Goal: Complete application form

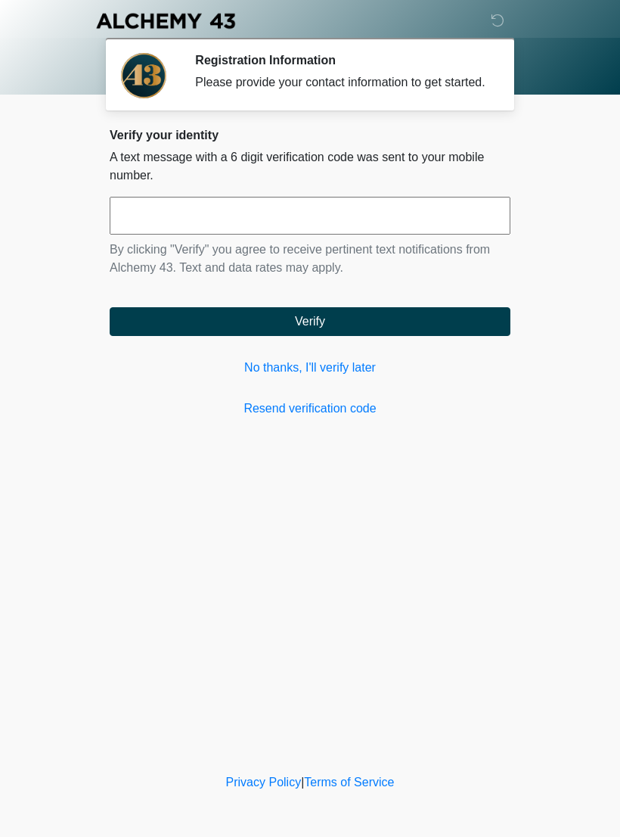
click at [355, 223] on input "text" at bounding box center [310, 216] width 401 height 38
type input "******"
click at [403, 336] on button "Verify" at bounding box center [310, 321] width 401 height 29
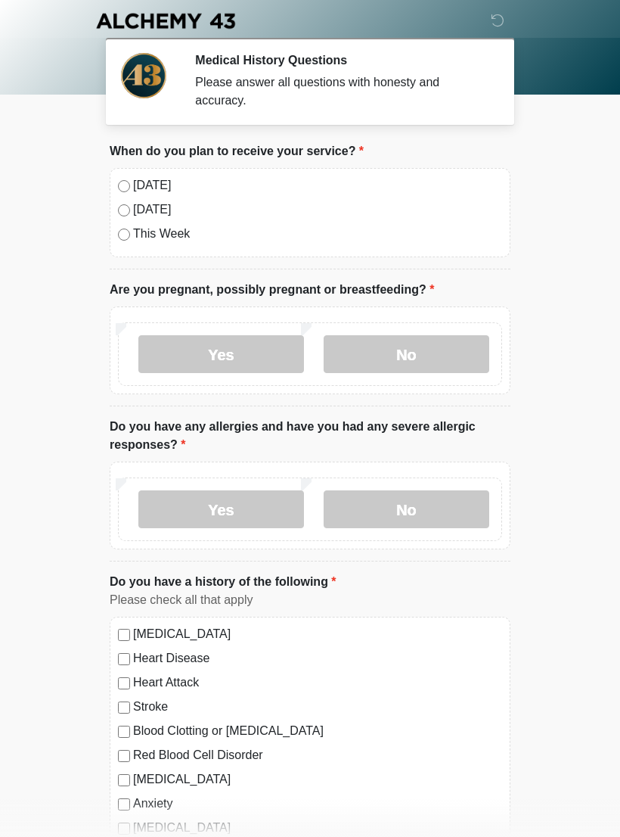
click at [247, 182] on label "[DATE]" at bounding box center [317, 185] width 369 height 18
click at [445, 350] on label "No" at bounding box center [407, 354] width 166 height 38
click at [419, 493] on label "No" at bounding box center [407, 509] width 166 height 38
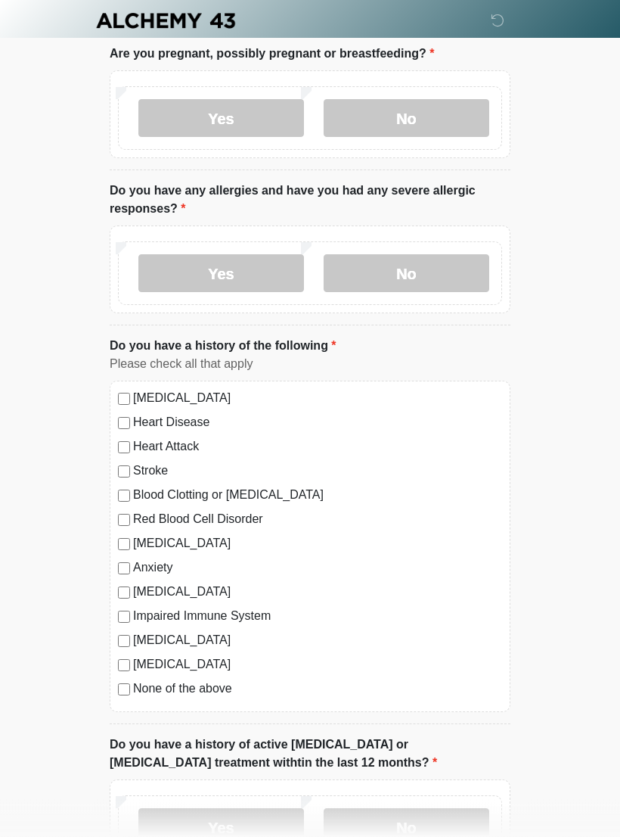
scroll to position [236, 0]
click at [213, 688] on label "None of the above" at bounding box center [317, 688] width 369 height 18
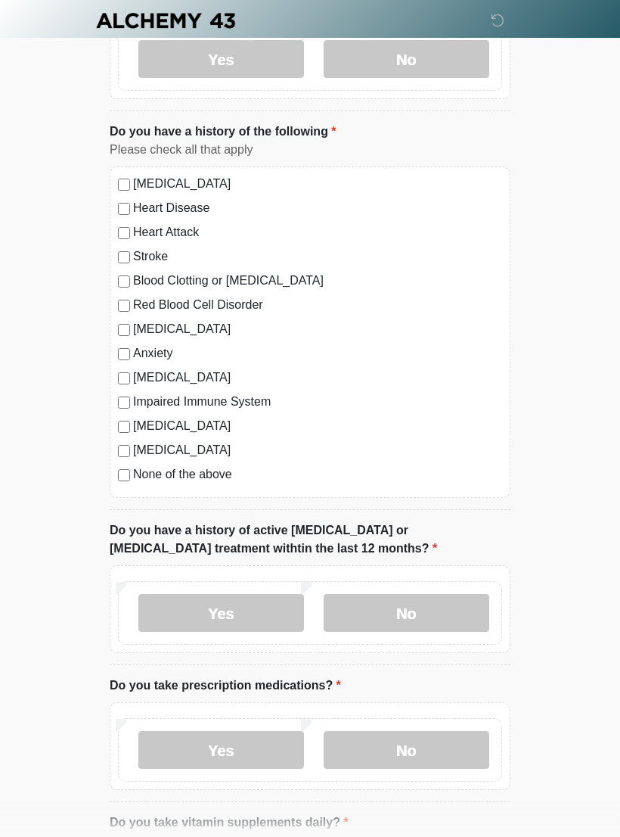
scroll to position [458, 0]
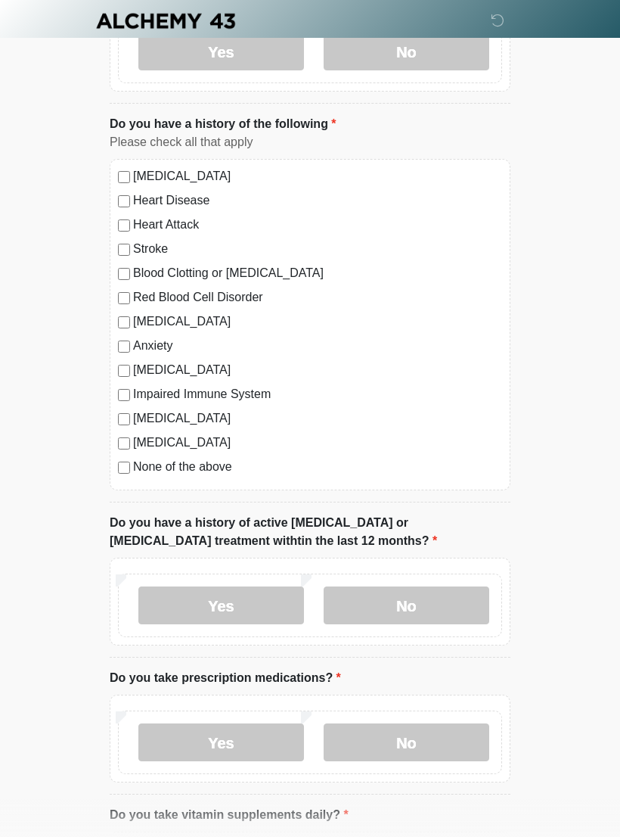
click at [437, 612] on label "No" at bounding box center [407, 605] width 166 height 38
click at [260, 757] on label "Yes" at bounding box center [221, 742] width 166 height 38
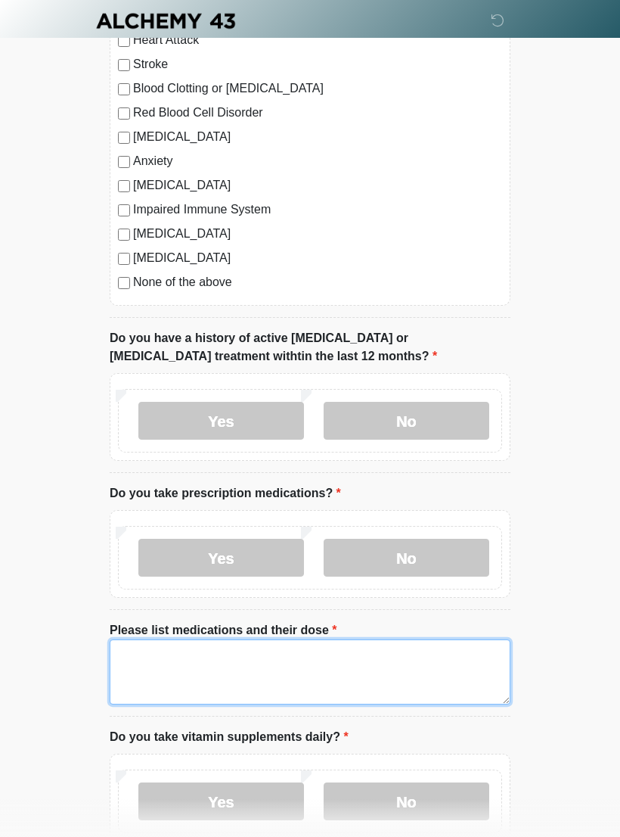
click at [294, 664] on textarea "Please list medications and their dose" at bounding box center [310, 671] width 401 height 65
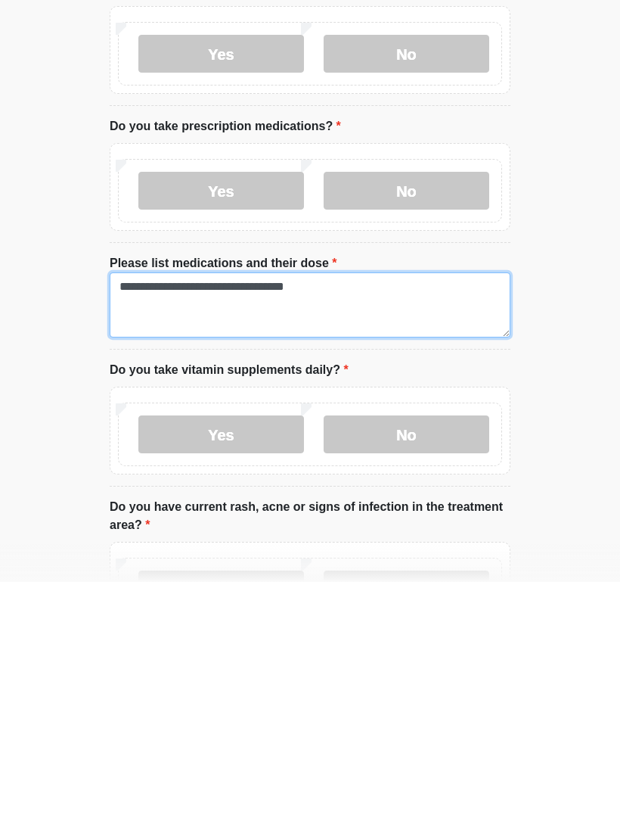
type textarea "**********"
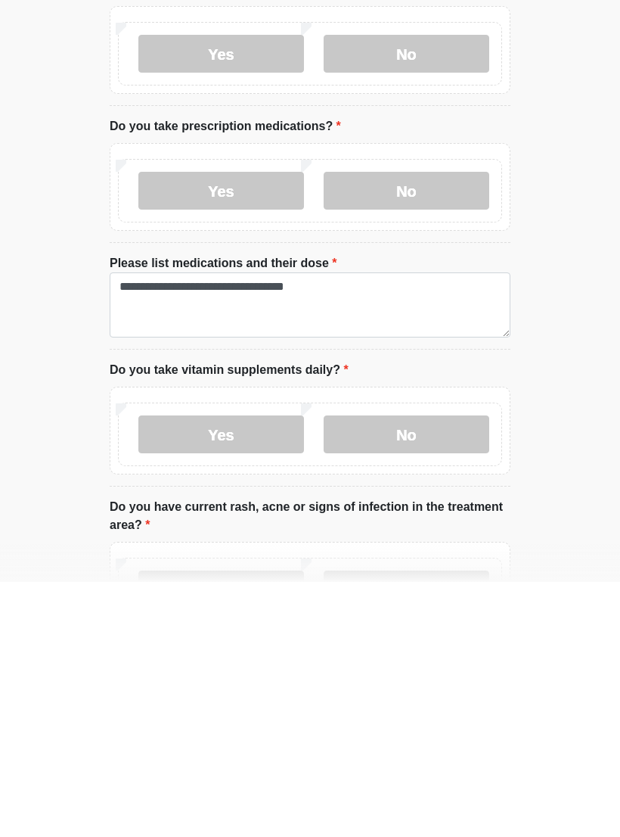
click at [416, 670] on label "No" at bounding box center [407, 689] width 166 height 38
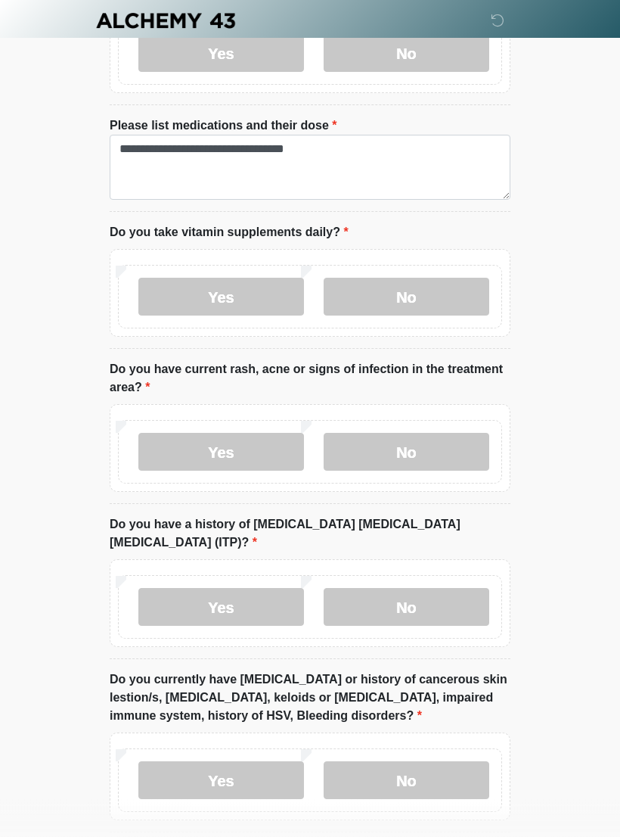
click at [462, 437] on label "No" at bounding box center [407, 453] width 166 height 38
click at [463, 588] on label "No" at bounding box center [407, 607] width 166 height 38
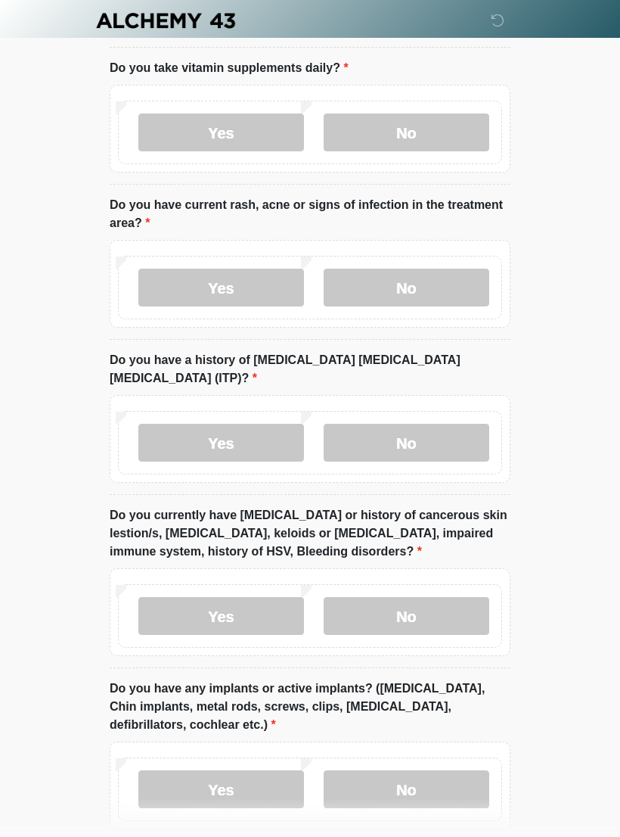
click at [449, 598] on label "No" at bounding box center [407, 617] width 166 height 38
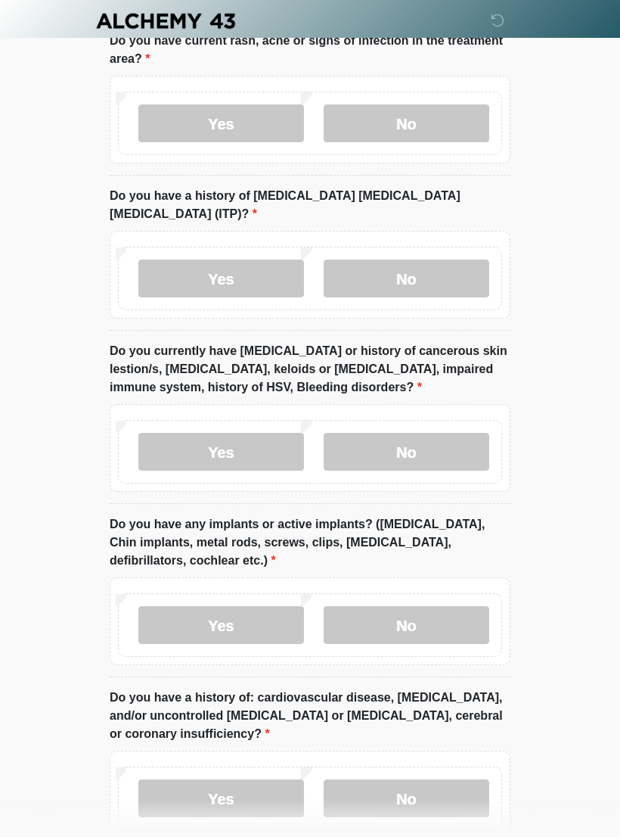
scroll to position [1492, 0]
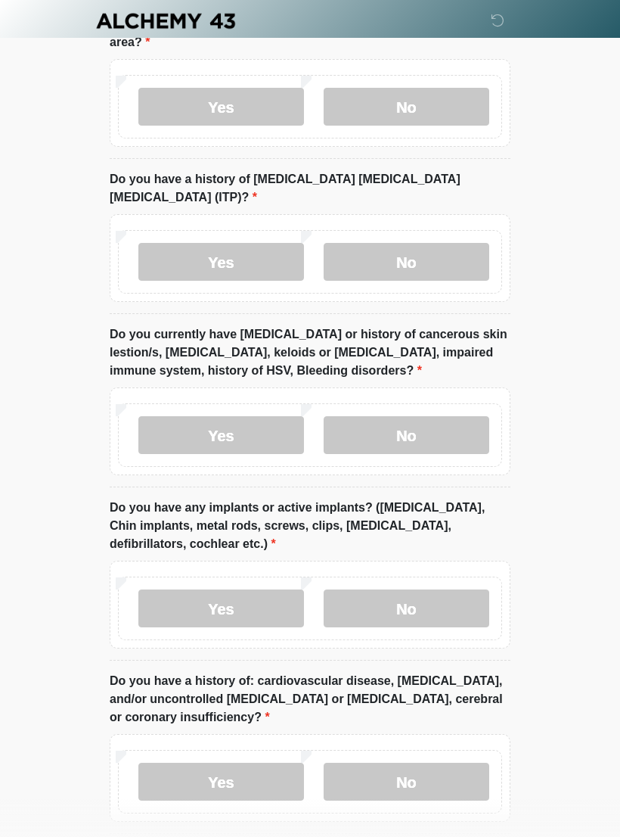
click at [462, 589] on label "No" at bounding box center [407, 608] width 166 height 38
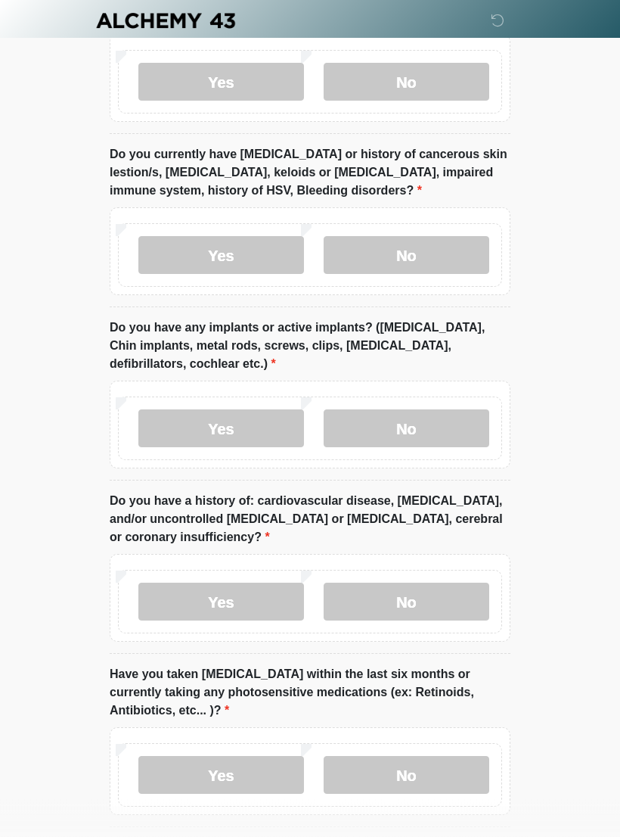
scroll to position [1672, 0]
click at [440, 590] on label "No" at bounding box center [407, 602] width 166 height 38
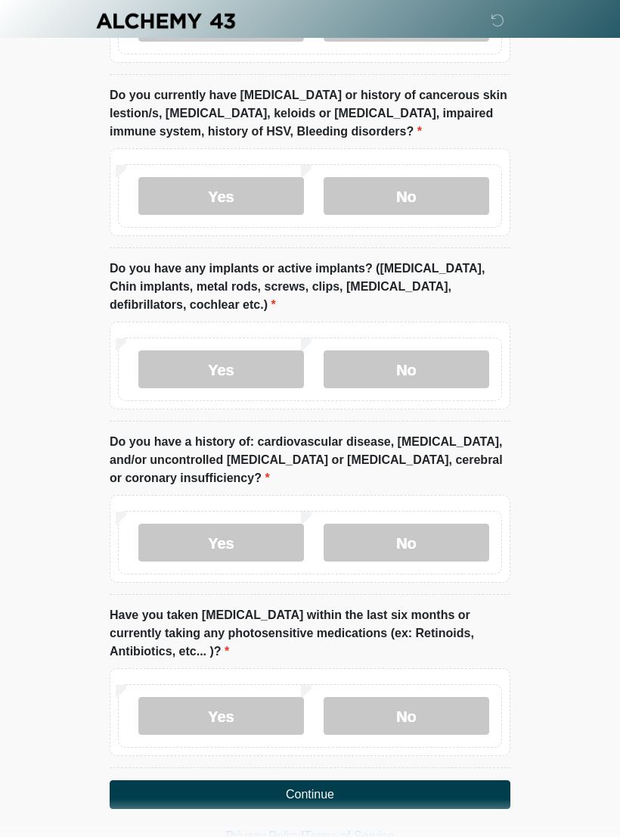
scroll to position [1738, 0]
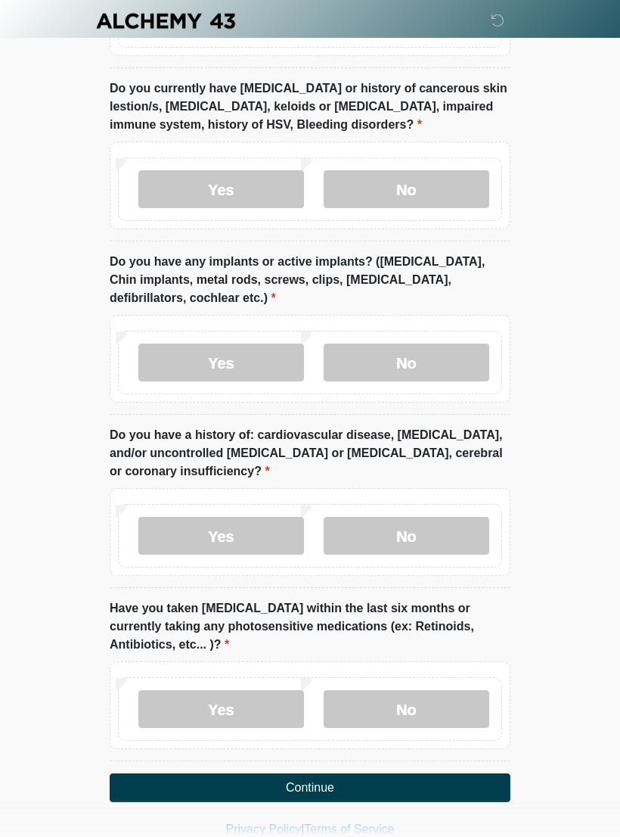
click at [436, 690] on label "No" at bounding box center [407, 709] width 166 height 38
click at [412, 773] on button "Continue" at bounding box center [310, 787] width 401 height 29
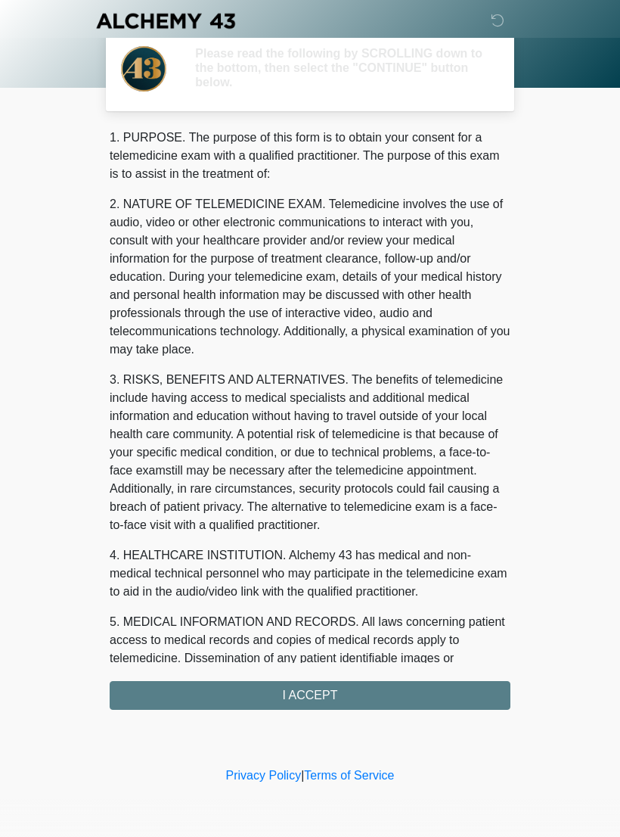
scroll to position [0, 0]
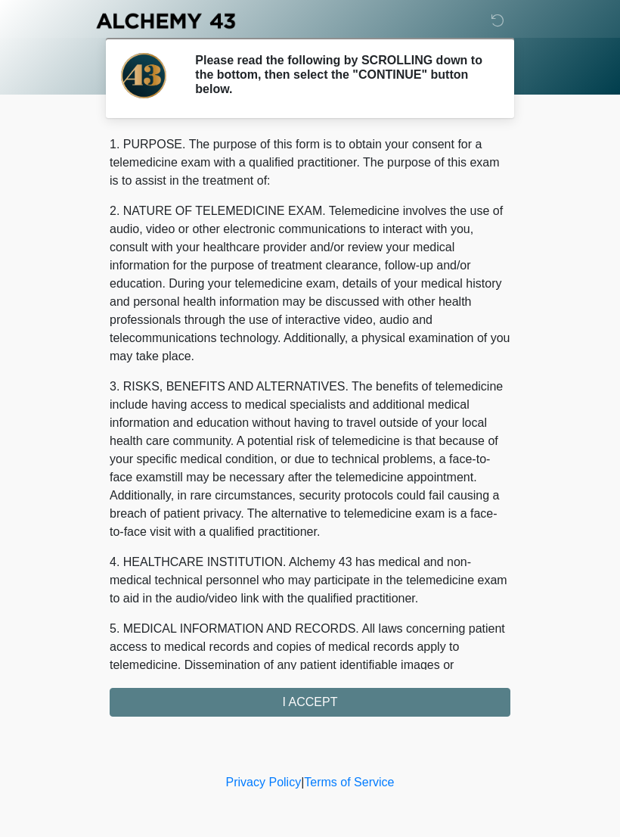
click at [421, 693] on div "1. PURPOSE. The purpose of this form is to obtain your consent for a telemedici…" at bounding box center [310, 425] width 401 height 581
click at [395, 704] on div "1. PURPOSE. The purpose of this form is to obtain your consent for a telemedici…" at bounding box center [310, 425] width 401 height 581
click at [386, 687] on div "1. PURPOSE. The purpose of this form is to obtain your consent for a telemedici…" at bounding box center [310, 425] width 401 height 581
click at [347, 693] on div "1. PURPOSE. The purpose of this form is to obtain your consent for a telemedici…" at bounding box center [310, 425] width 401 height 581
click at [350, 693] on div "1. PURPOSE. The purpose of this form is to obtain your consent for a telemedici…" at bounding box center [310, 425] width 401 height 581
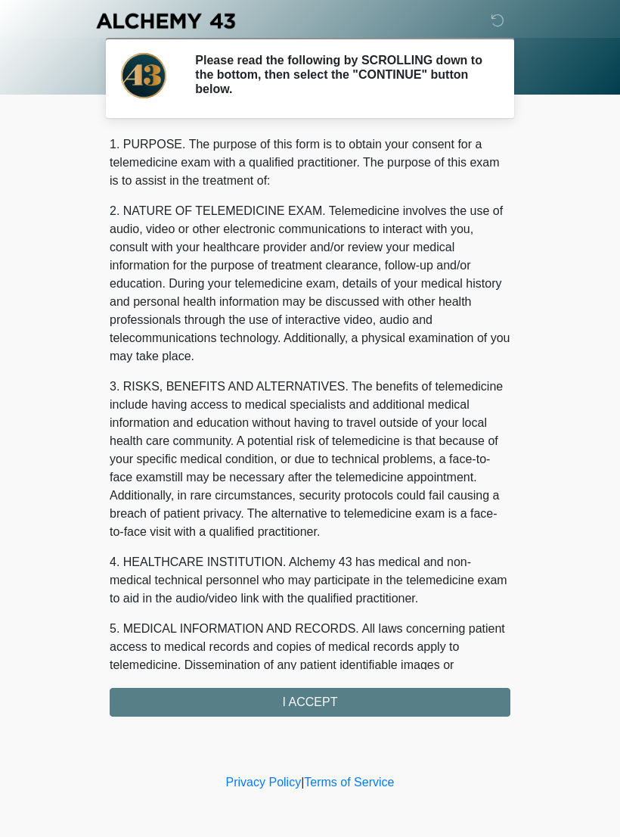
click at [360, 695] on div "1. PURPOSE. The purpose of this form is to obtain your consent for a telemedici…" at bounding box center [310, 425] width 401 height 581
click at [296, 706] on div "1. PURPOSE. The purpose of this form is to obtain your consent for a telemedici…" at bounding box center [310, 425] width 401 height 581
click at [430, 694] on div "1. PURPOSE. The purpose of this form is to obtain your consent for a telemedici…" at bounding box center [310, 425] width 401 height 581
click at [303, 698] on div "1. PURPOSE. The purpose of this form is to obtain your consent for a telemedici…" at bounding box center [310, 425] width 401 height 581
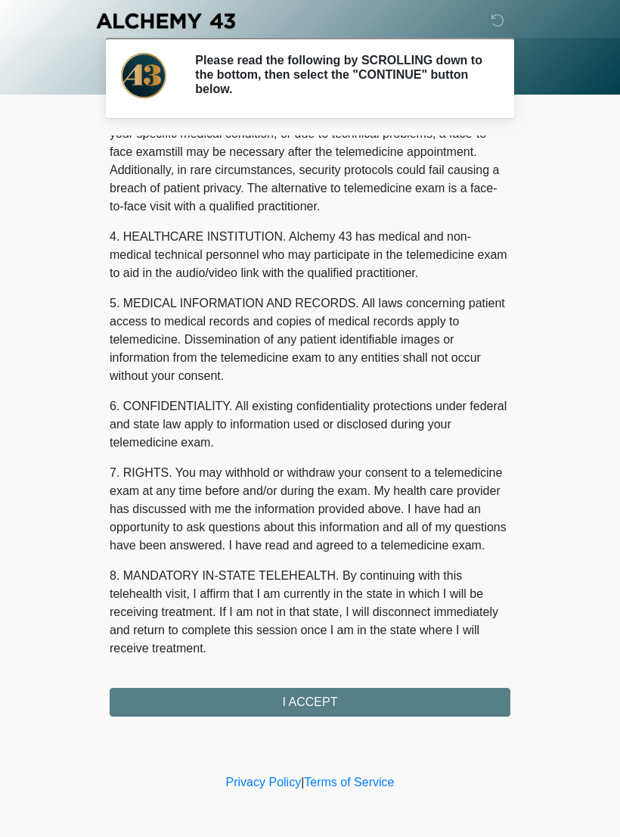
click at [340, 701] on button "I ACCEPT" at bounding box center [310, 702] width 401 height 29
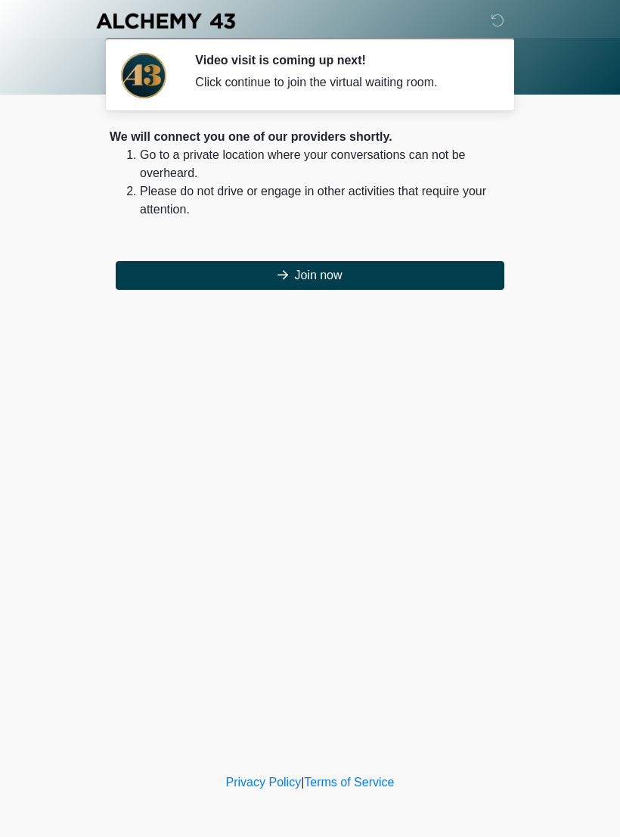
click at [399, 288] on button "Join now" at bounding box center [310, 275] width 389 height 29
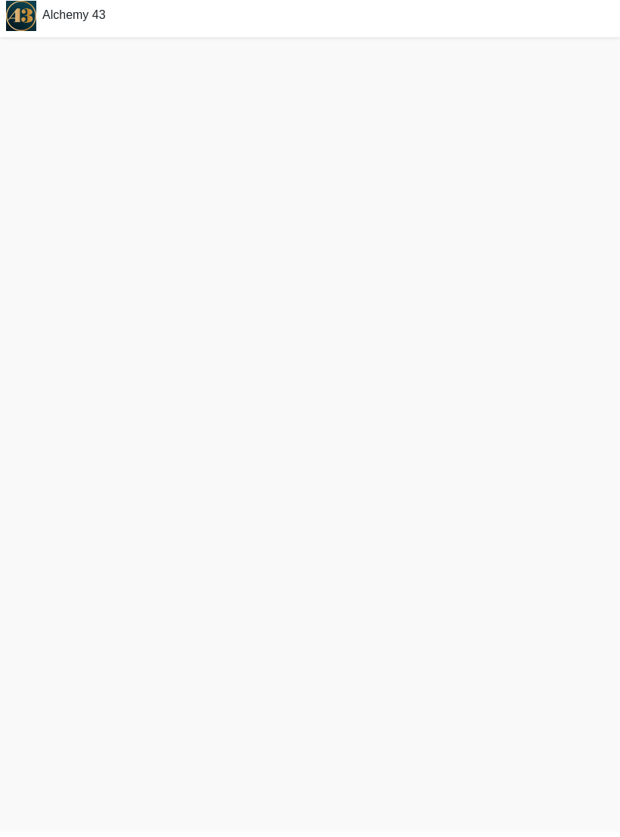
scroll to position [5, 0]
